Goal: Task Accomplishment & Management: Manage account settings

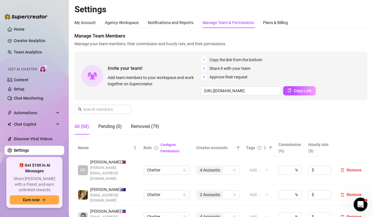
click at [356, 54] on div "Invite your team! Add team members to your workspace and work together on Super…" at bounding box center [221, 76] width 293 height 49
drag, startPoint x: 354, startPoint y: 38, endPoint x: 313, endPoint y: 45, distance: 41.8
click at [354, 38] on span "Manage Team Members" at bounding box center [221, 36] width 293 height 7
click at [353, 41] on span "Manage your team members, their commission and hourly rate, and their permissio…" at bounding box center [221, 44] width 293 height 6
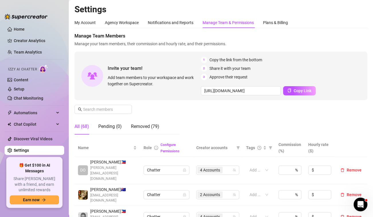
click at [340, 34] on span "Manage Team Members" at bounding box center [221, 36] width 293 height 7
click at [356, 48] on div "Manage Team Members Manage your team members, their commission and hourly rate,…" at bounding box center [221, 86] width 293 height 107
click at [107, 107] on input "text" at bounding box center [103, 109] width 41 height 6
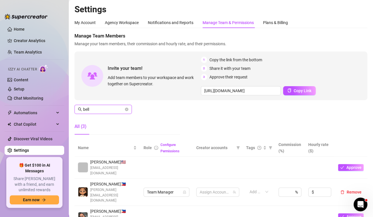
click at [107, 107] on input "bell" at bounding box center [103, 109] width 41 height 6
click at [210, 189] on span "21 Accounts" at bounding box center [211, 192] width 22 height 6
type input "bell"
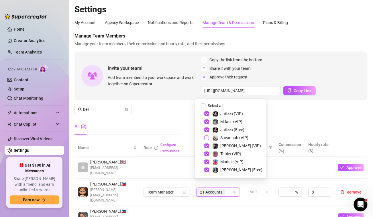
click at [207, 138] on span "Select tree node" at bounding box center [206, 138] width 5 height 5
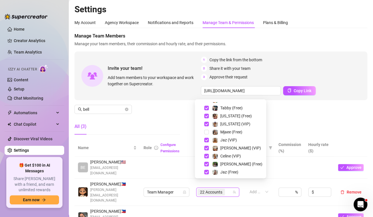
scroll to position [119, 0]
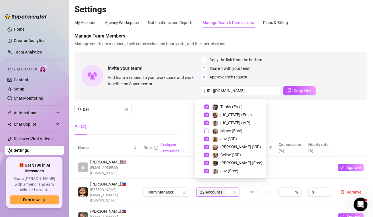
click at [208, 132] on span "Select tree node" at bounding box center [206, 131] width 5 height 5
checkbox input "true"
click at [140, 122] on div "All (3)" at bounding box center [127, 127] width 105 height 16
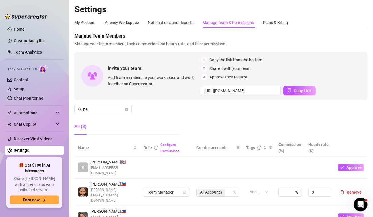
drag, startPoint x: 355, startPoint y: 10, endPoint x: 184, endPoint y: 150, distance: 221.4
click at [355, 10] on h2 "Settings" at bounding box center [221, 9] width 293 height 11
click at [345, 19] on div "My Account Agency Workspace Notifications and Reports Manage Team & Permissions…" at bounding box center [221, 22] width 293 height 11
